Goal: Navigation & Orientation: Find specific page/section

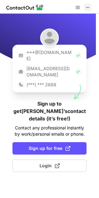
click at [90, 5] on button at bounding box center [87, 7] width 7 height 7
